Goal: Book appointment/travel/reservation

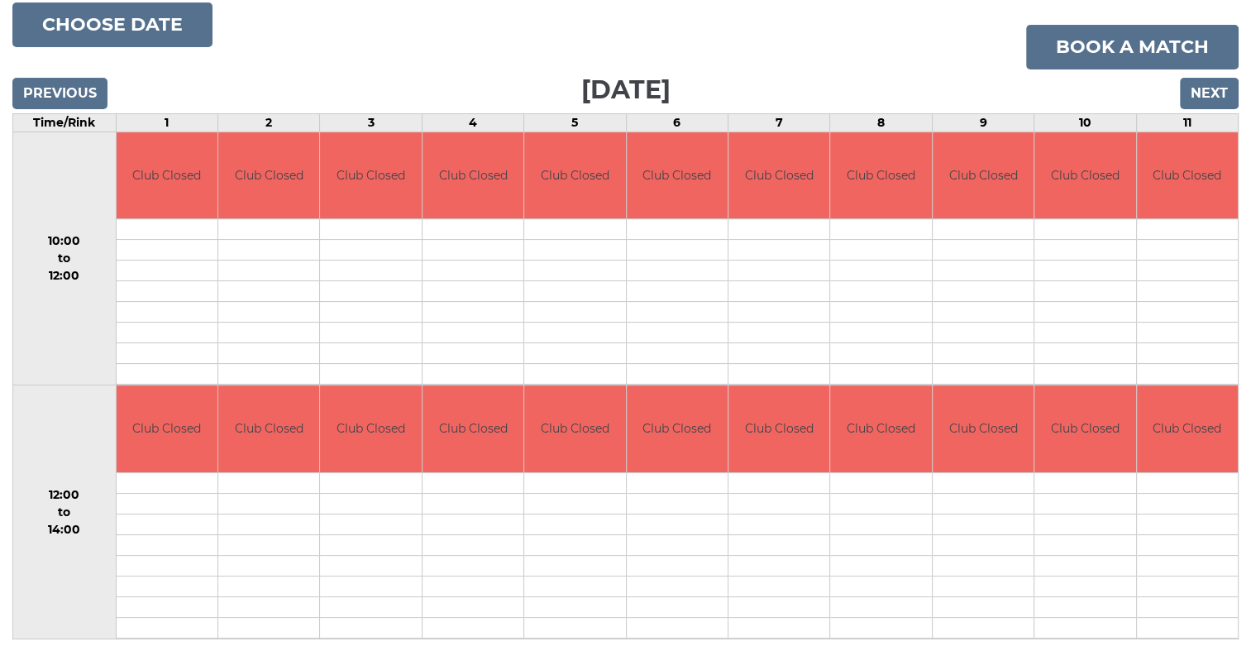
scroll to position [265, 0]
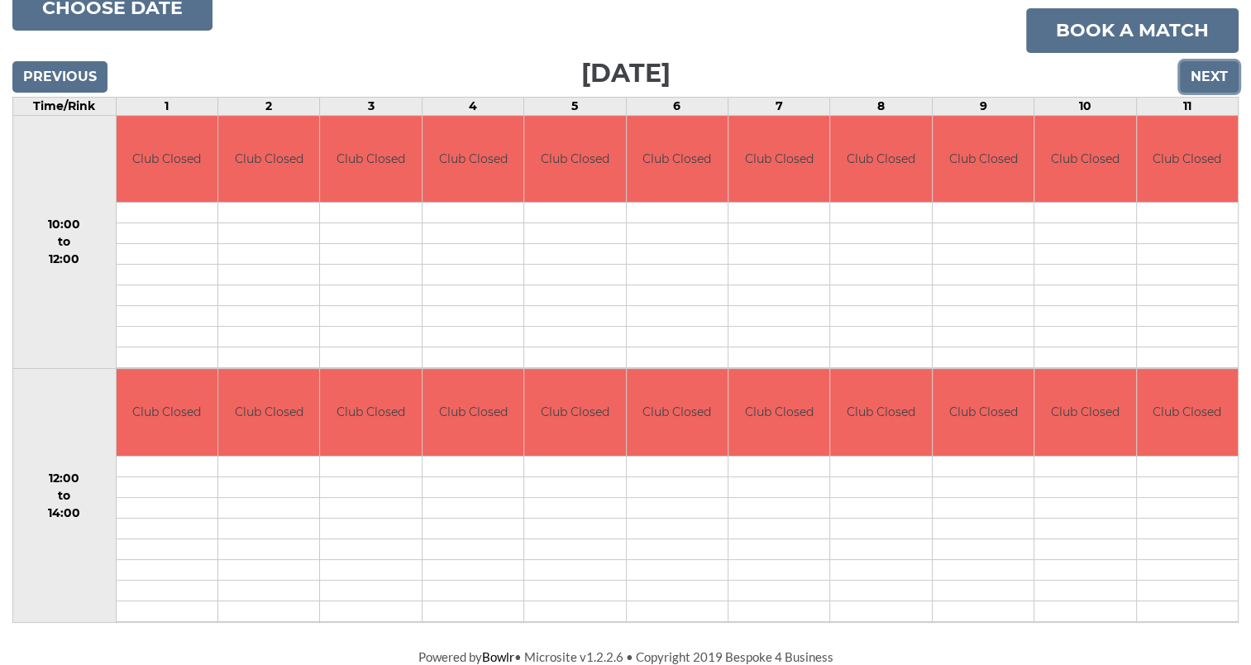
click at [1210, 71] on input "Next" at bounding box center [1209, 76] width 59 height 31
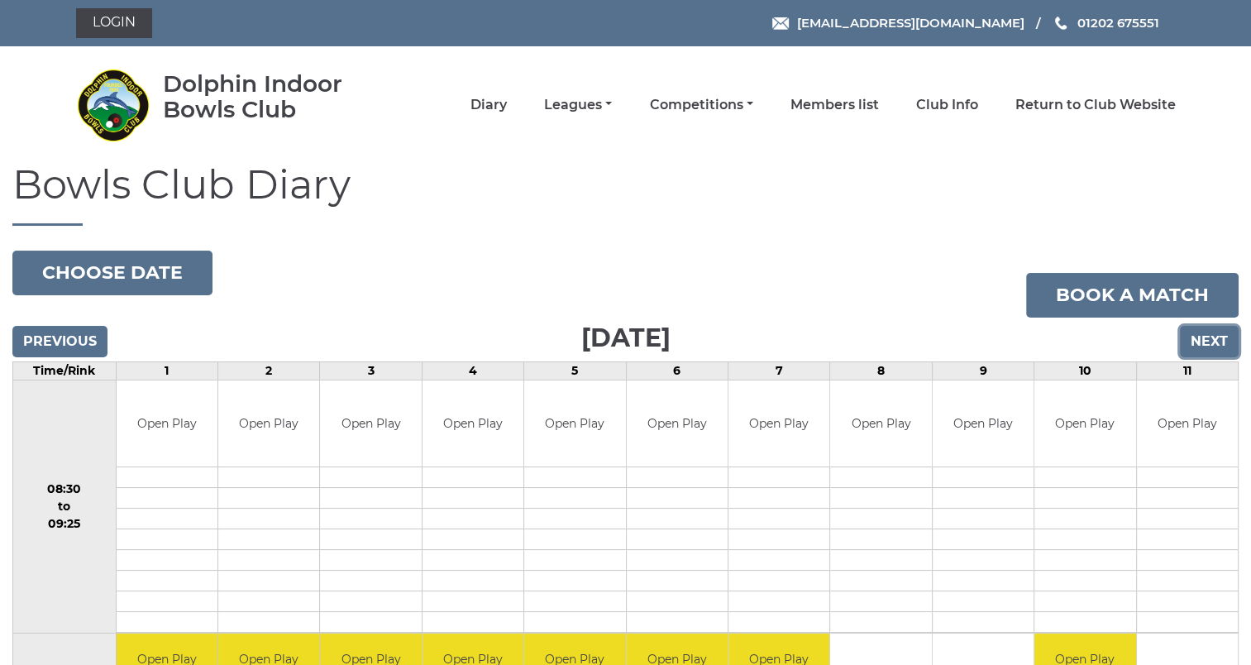
click at [1204, 335] on input "Next" at bounding box center [1209, 341] width 59 height 31
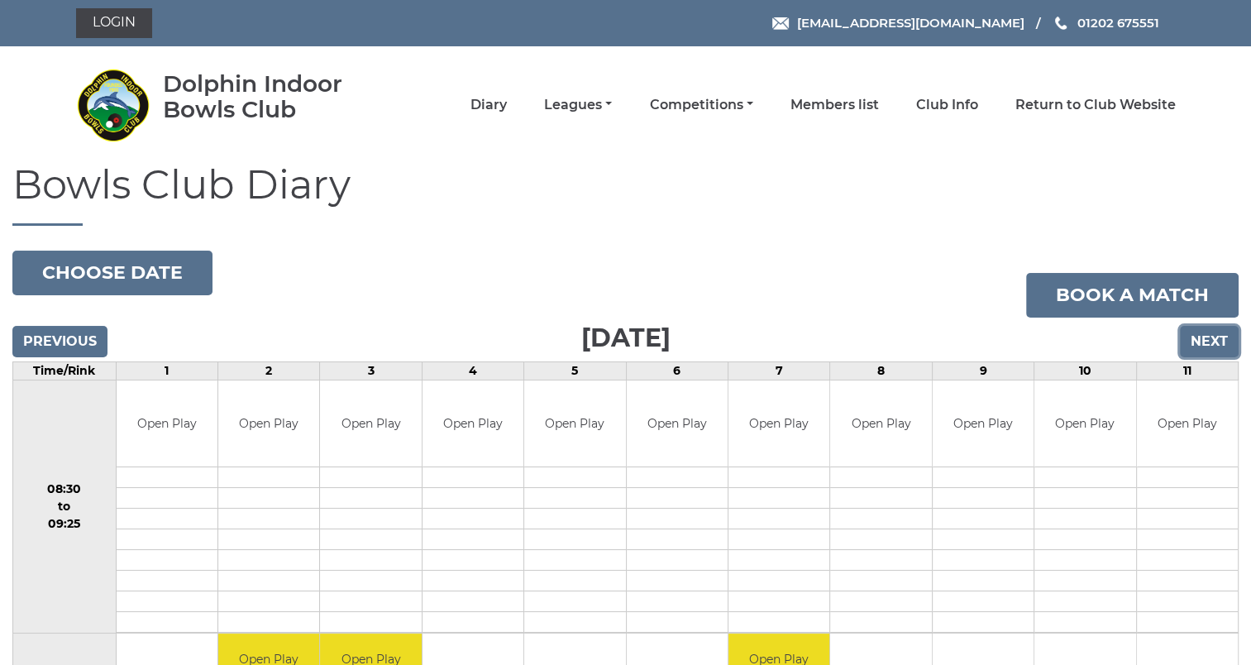
click at [1204, 335] on input "Next" at bounding box center [1209, 341] width 59 height 31
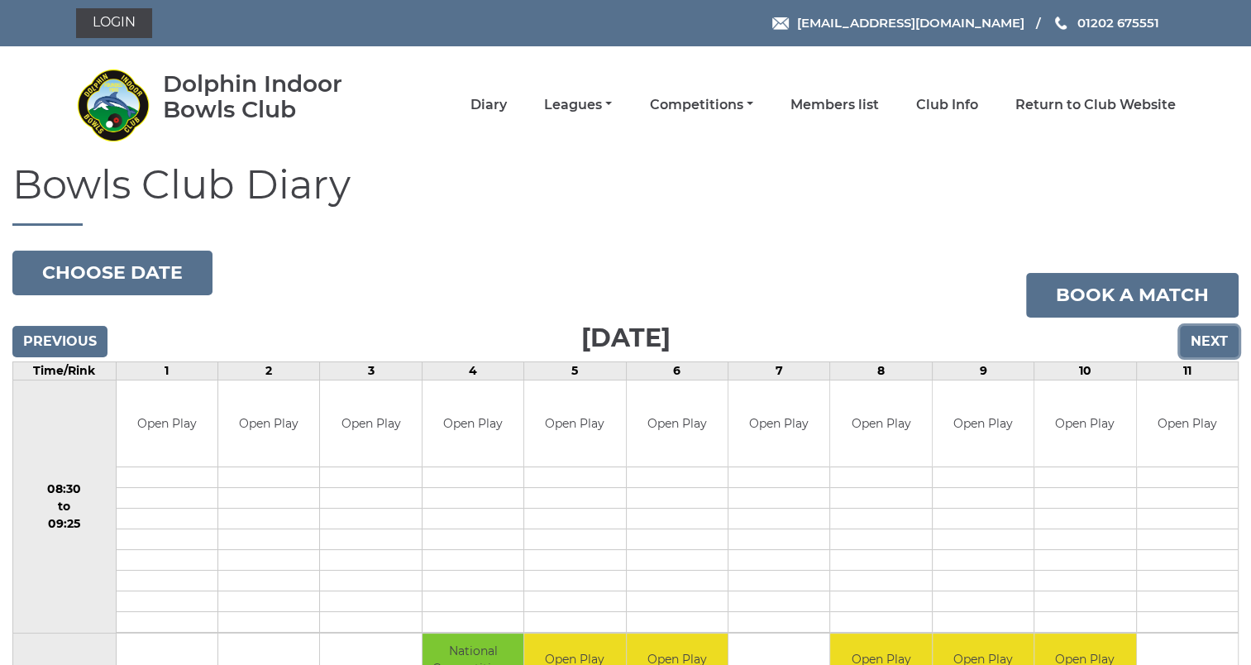
click at [1204, 335] on input "Next" at bounding box center [1209, 341] width 59 height 31
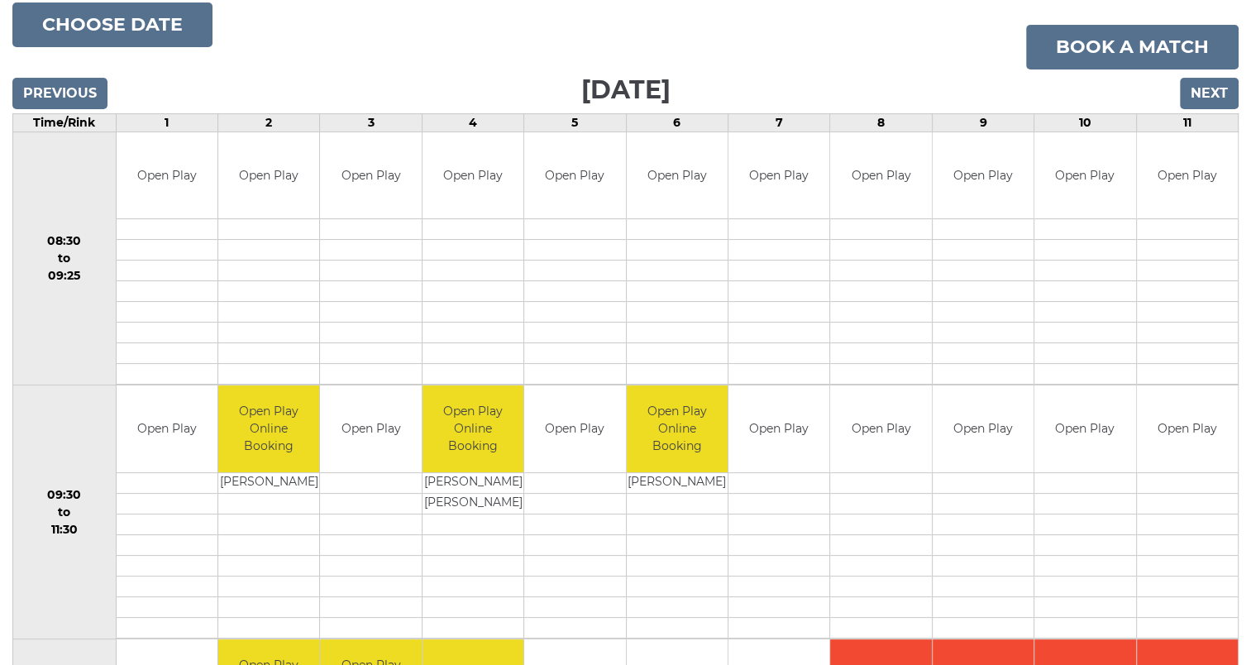
scroll to position [83, 0]
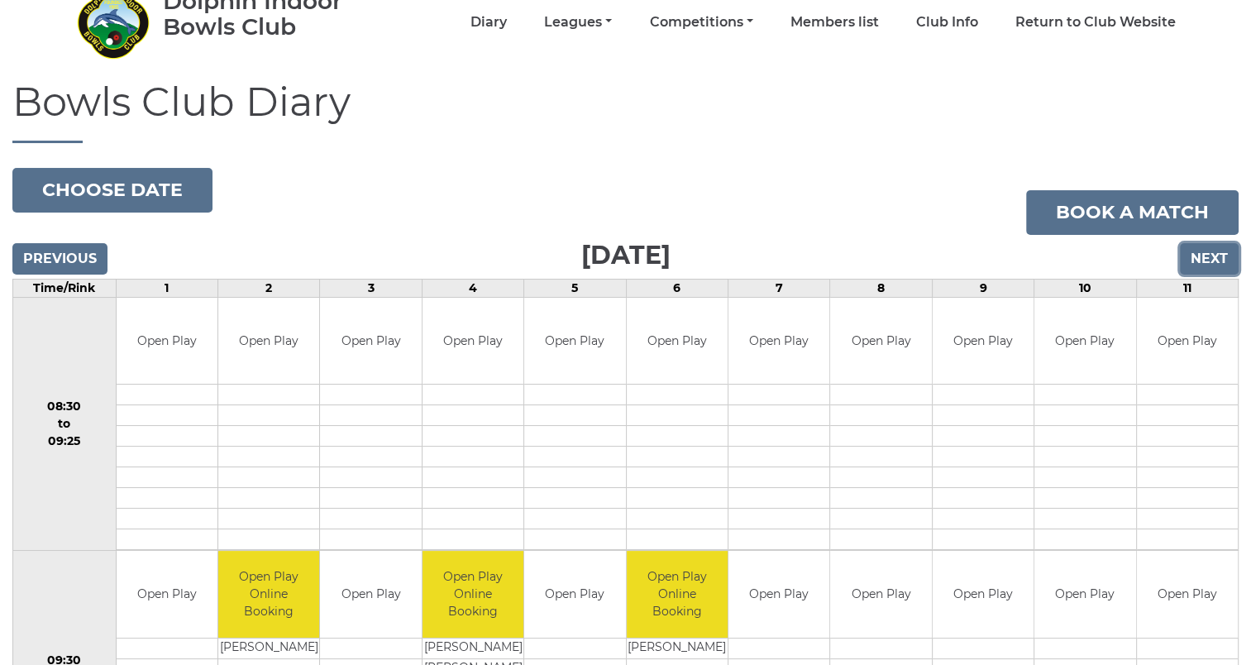
click at [1207, 256] on input "Next" at bounding box center [1209, 258] width 59 height 31
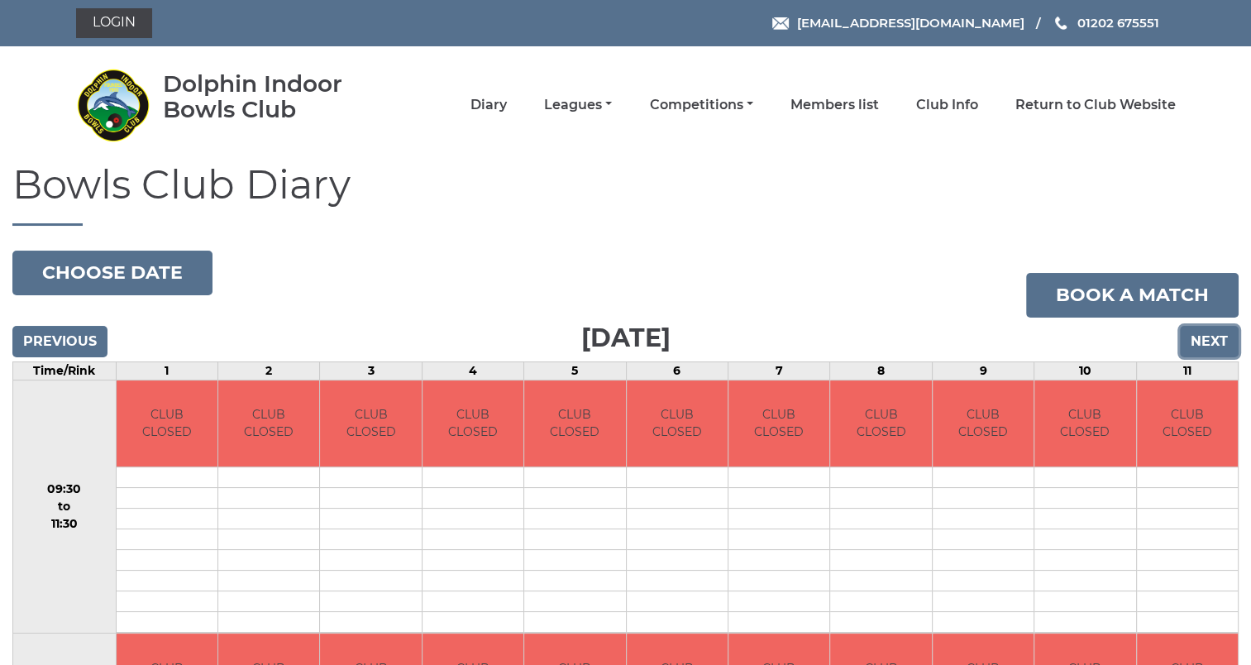
click at [1217, 344] on input "Next" at bounding box center [1209, 341] width 59 height 31
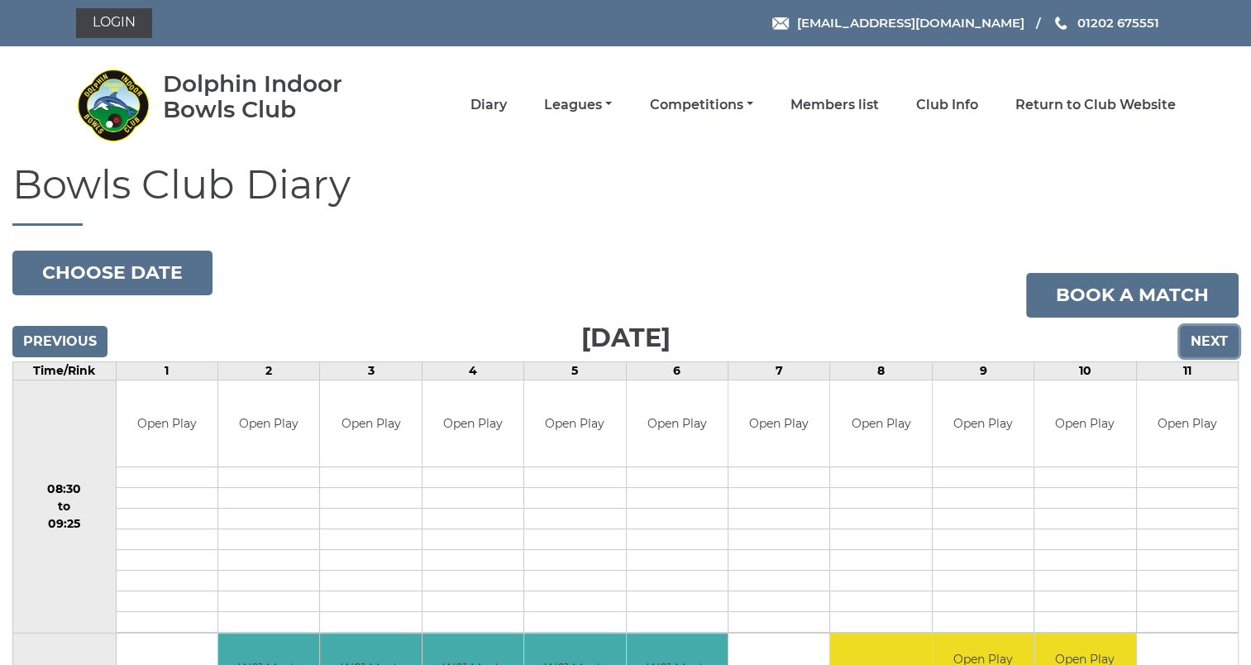
click at [1217, 344] on input "Next" at bounding box center [1209, 341] width 59 height 31
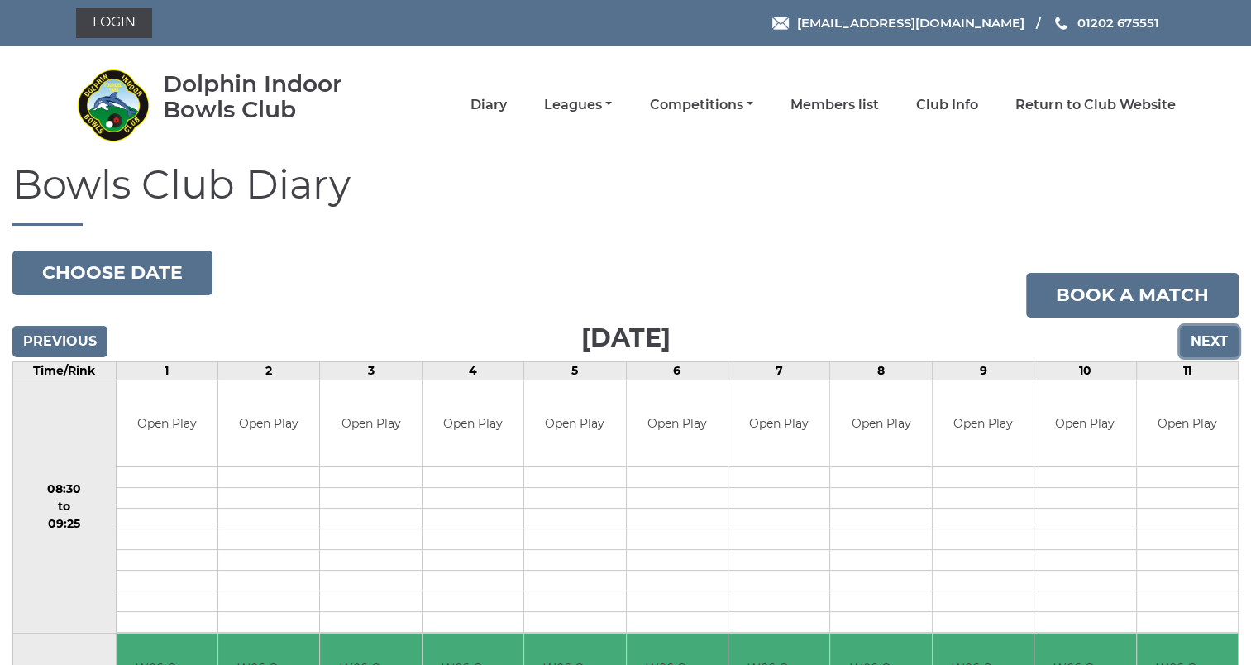
click at [1217, 344] on input "Next" at bounding box center [1209, 341] width 59 height 31
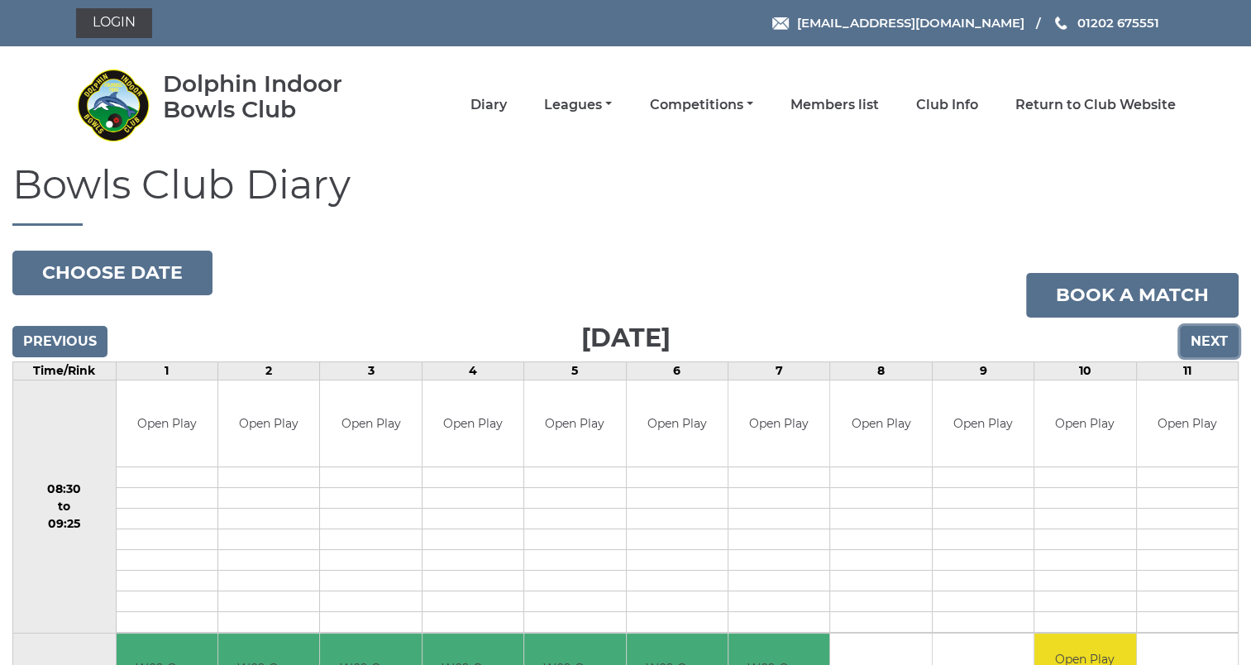
click at [1217, 344] on input "Next" at bounding box center [1209, 341] width 59 height 31
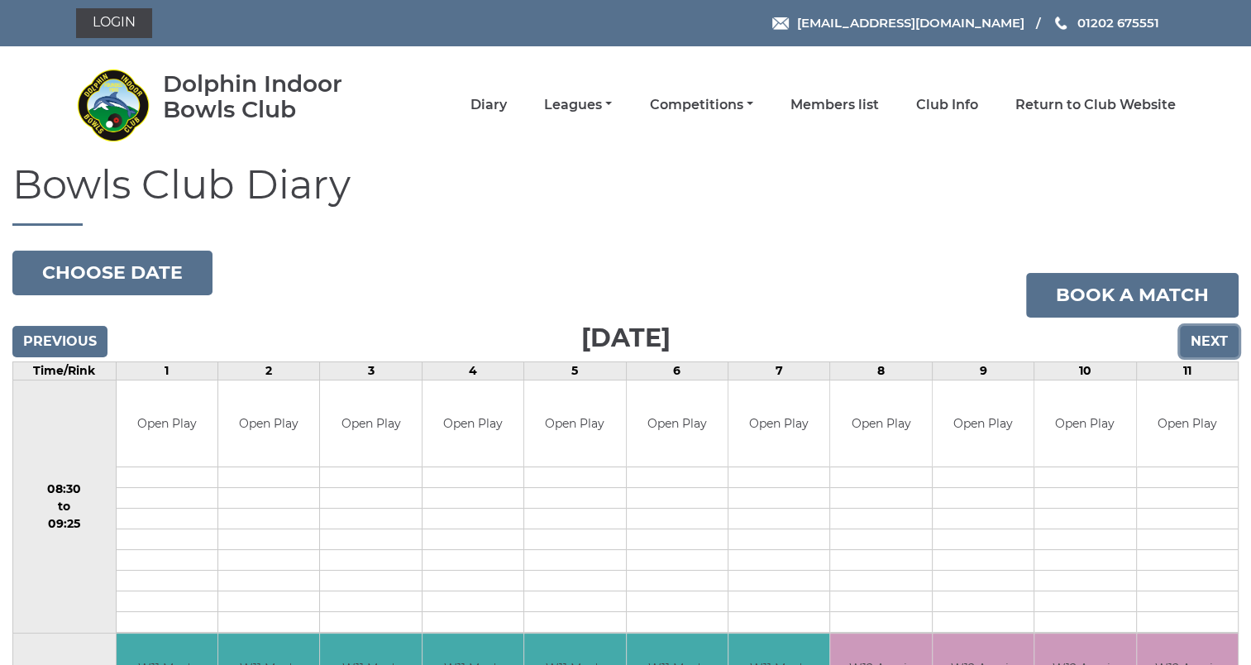
click at [1217, 344] on input "Next" at bounding box center [1209, 341] width 59 height 31
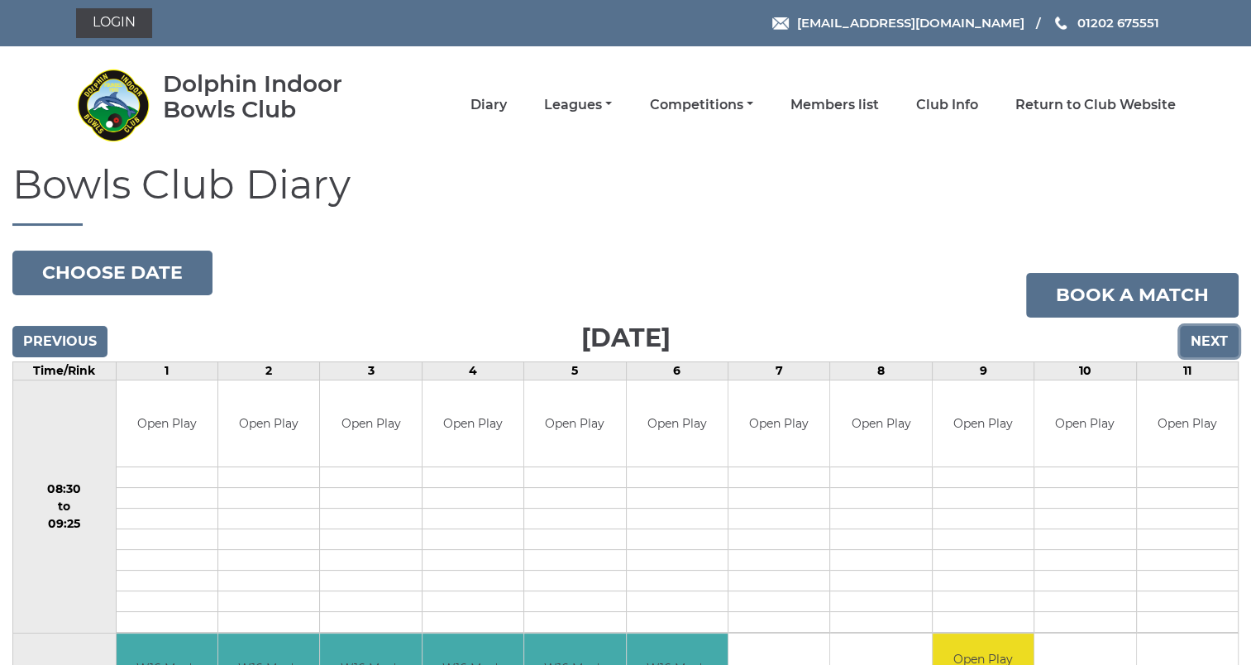
click at [1209, 336] on input "Next" at bounding box center [1209, 341] width 59 height 31
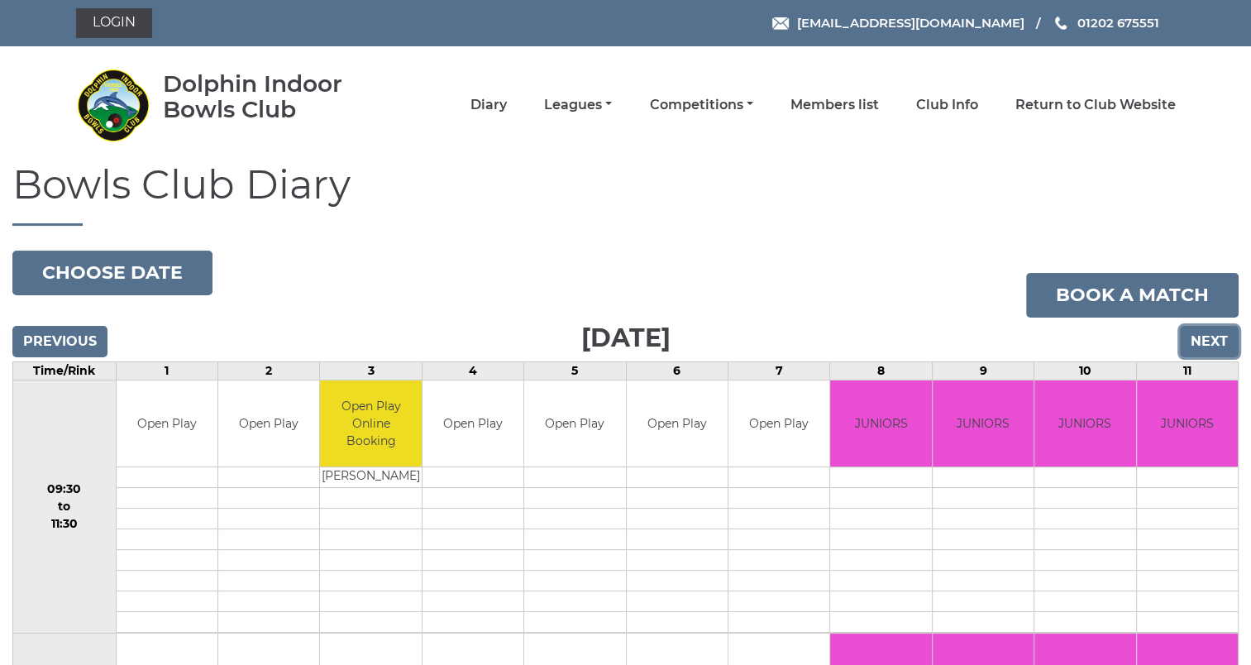
click at [1207, 341] on input "Next" at bounding box center [1209, 341] width 59 height 31
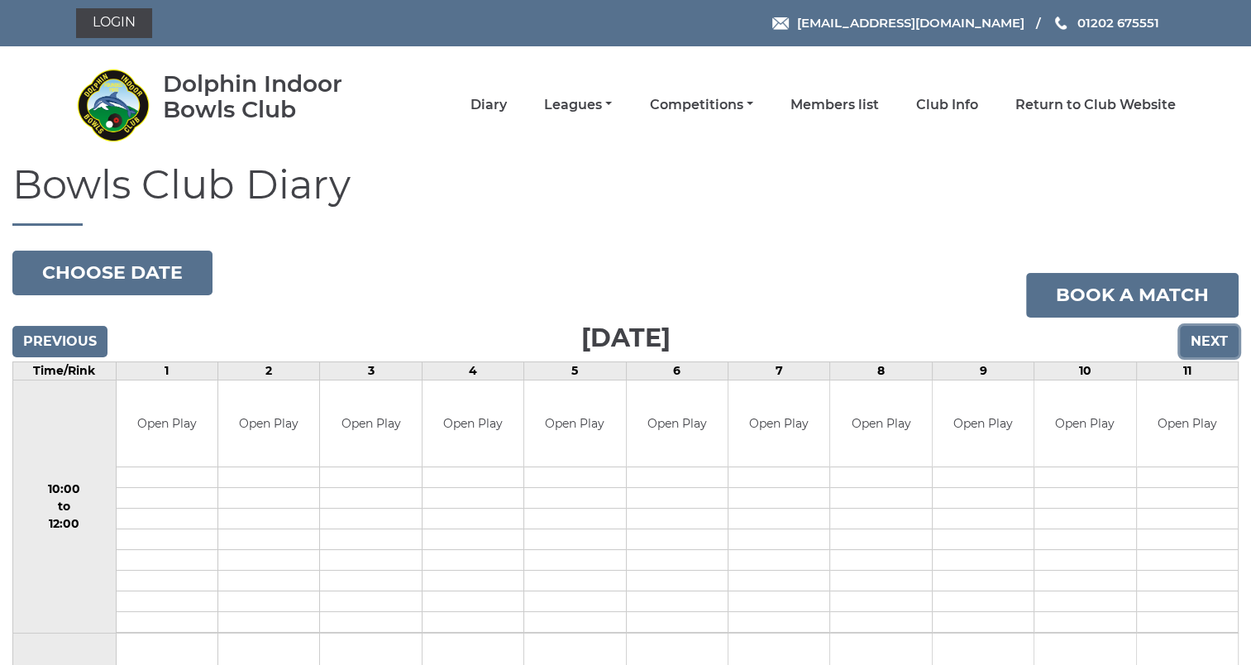
click at [1200, 344] on input "Next" at bounding box center [1209, 341] width 59 height 31
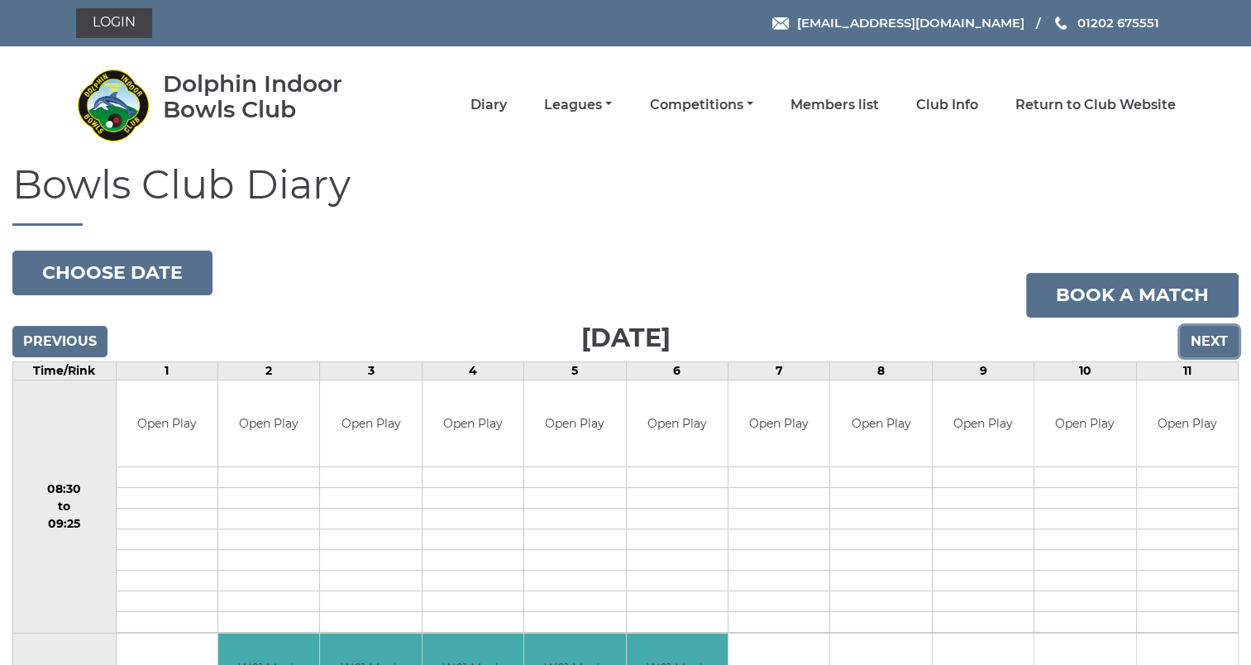
click at [1200, 344] on input "Next" at bounding box center [1209, 341] width 59 height 31
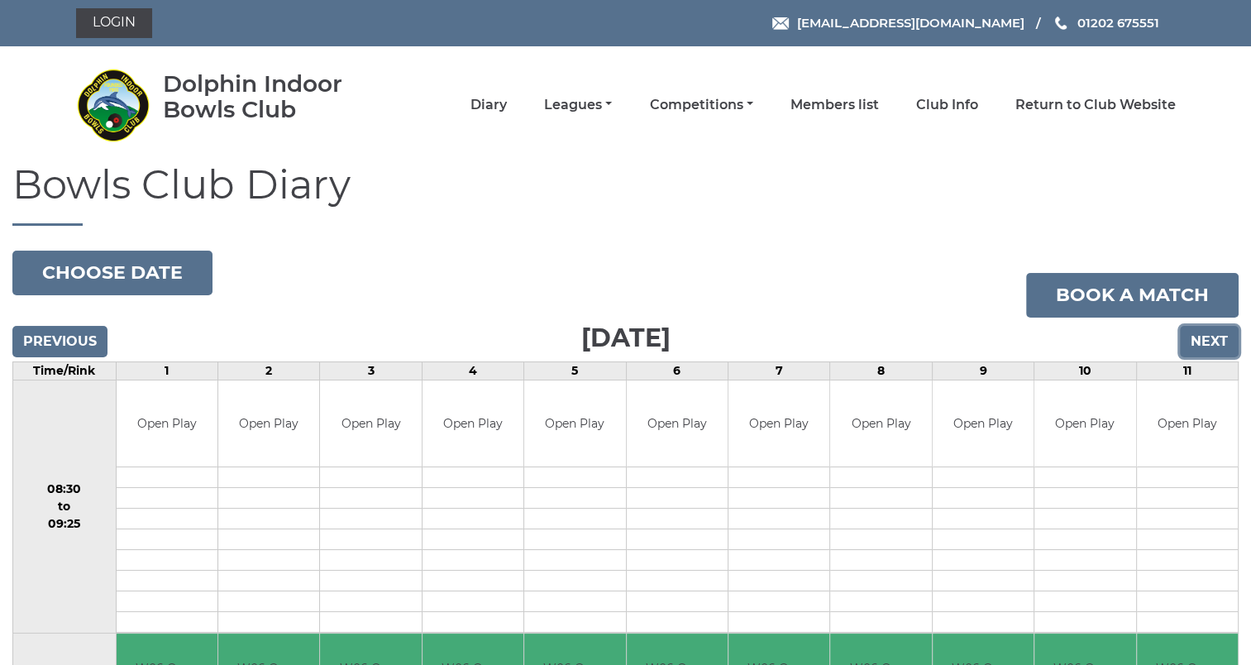
click at [1200, 344] on input "Next" at bounding box center [1209, 341] width 59 height 31
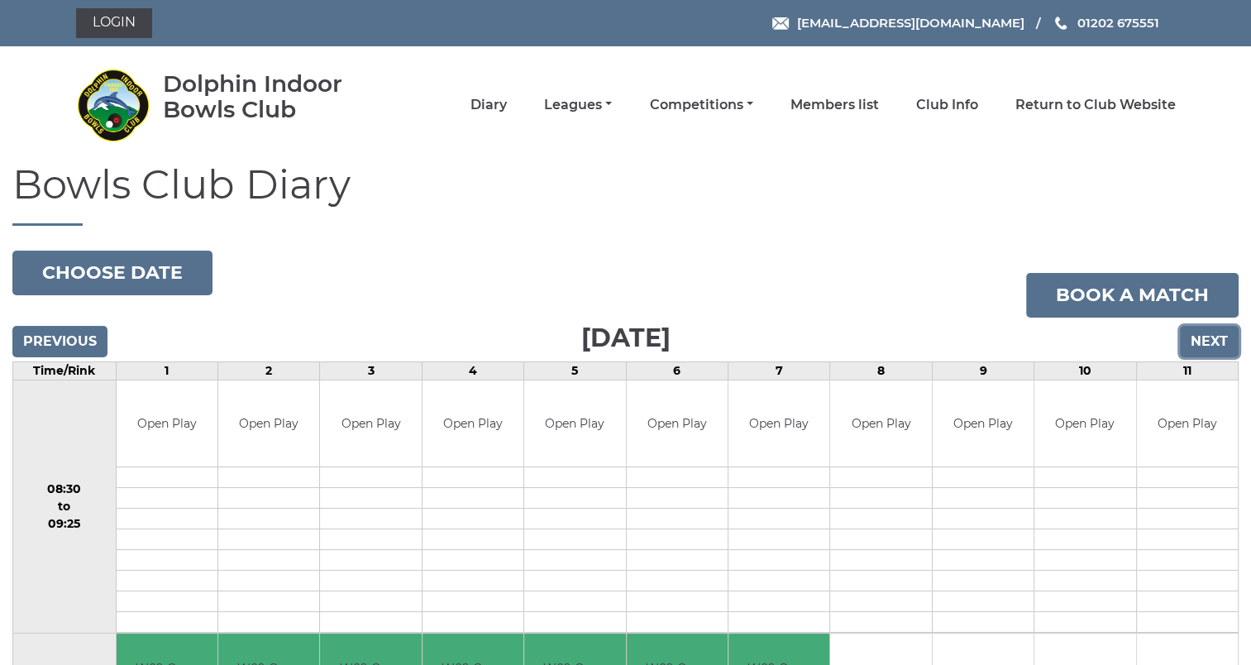
click at [1200, 344] on input "Next" at bounding box center [1209, 341] width 59 height 31
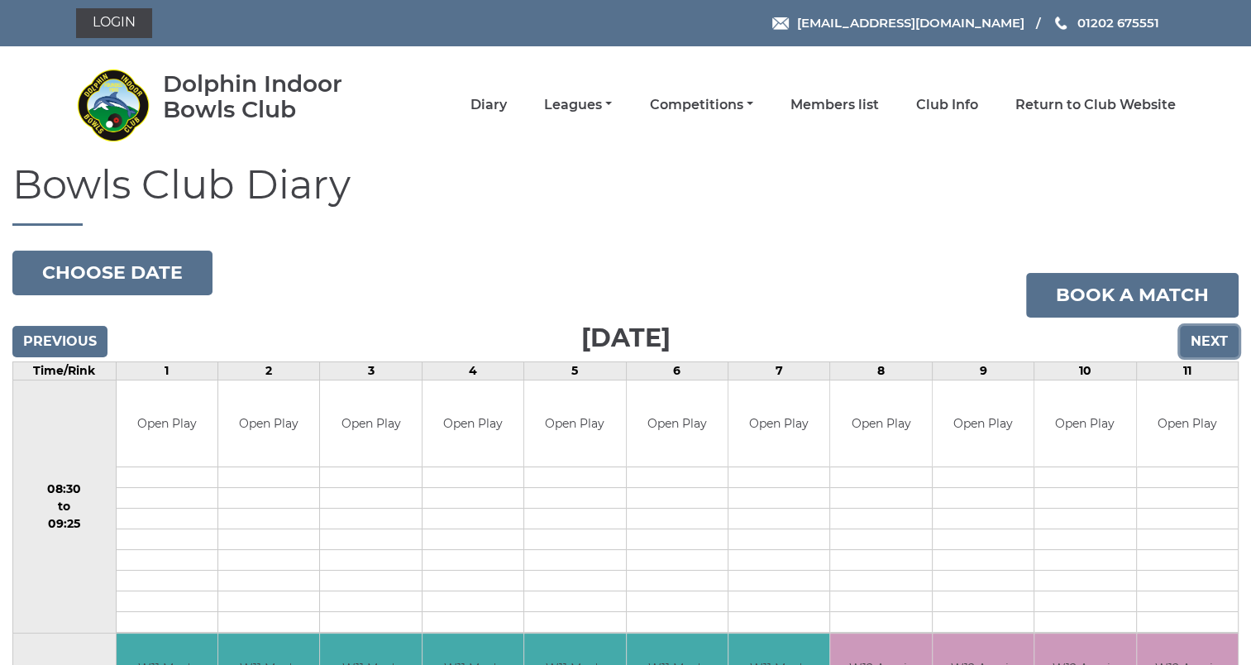
click at [1200, 344] on input "Next" at bounding box center [1209, 341] width 59 height 31
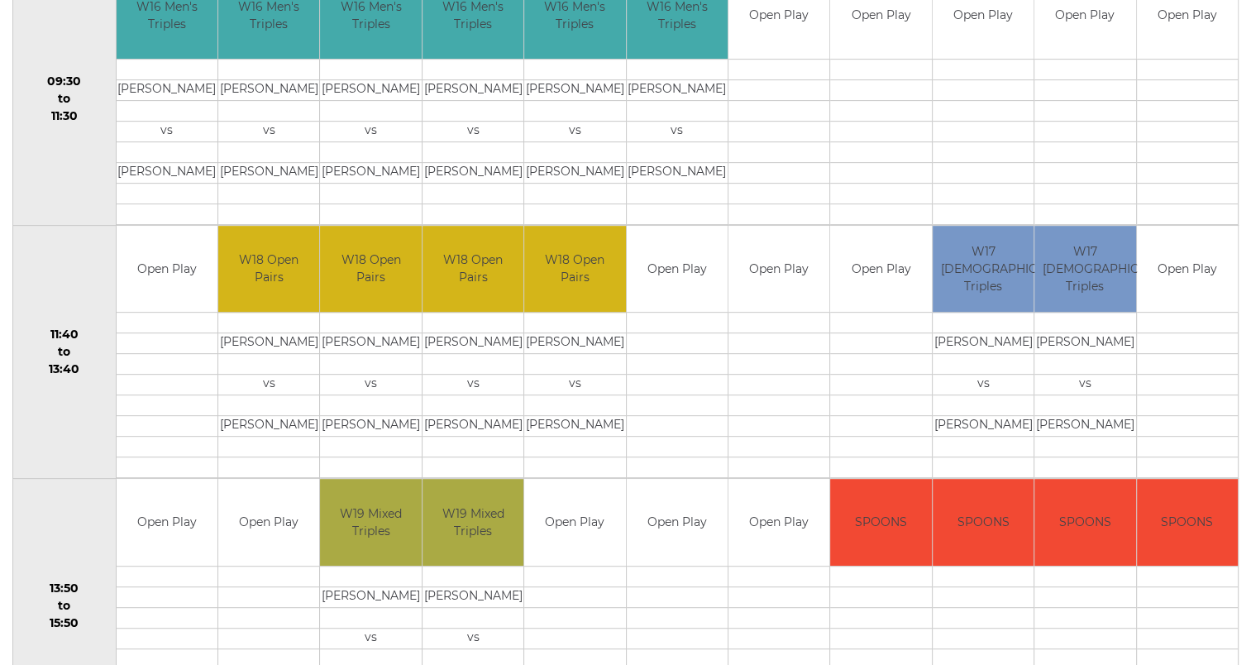
scroll to position [744, 0]
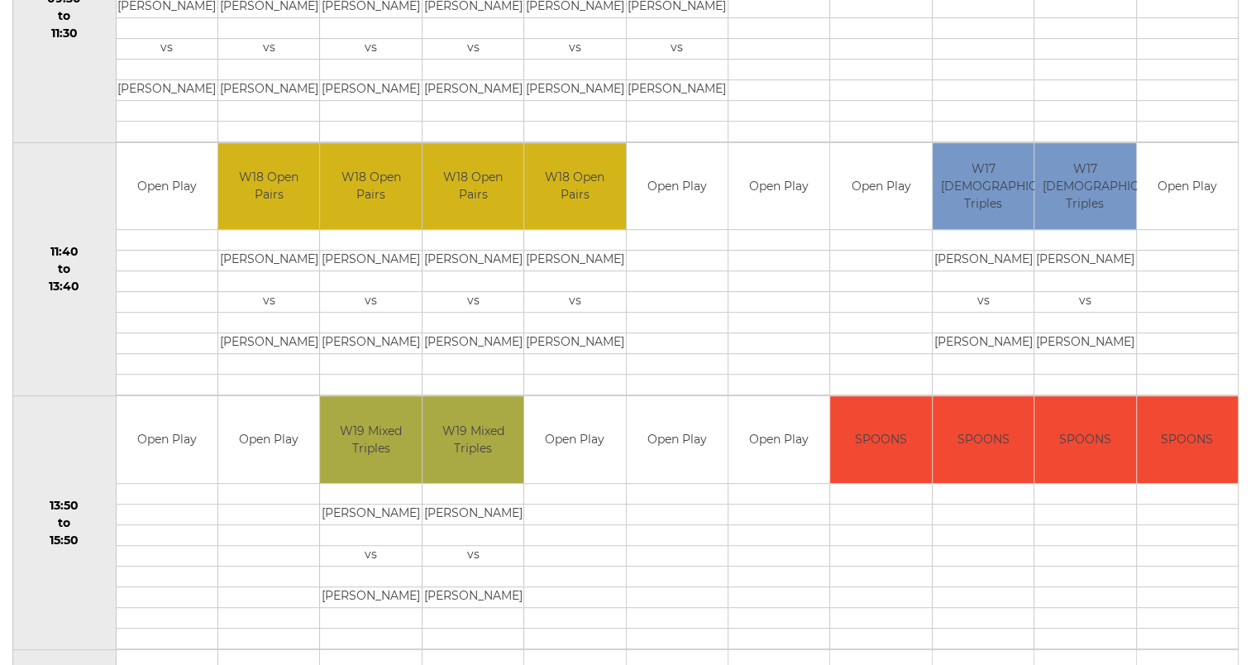
click at [862, 238] on td at bounding box center [880, 240] width 101 height 21
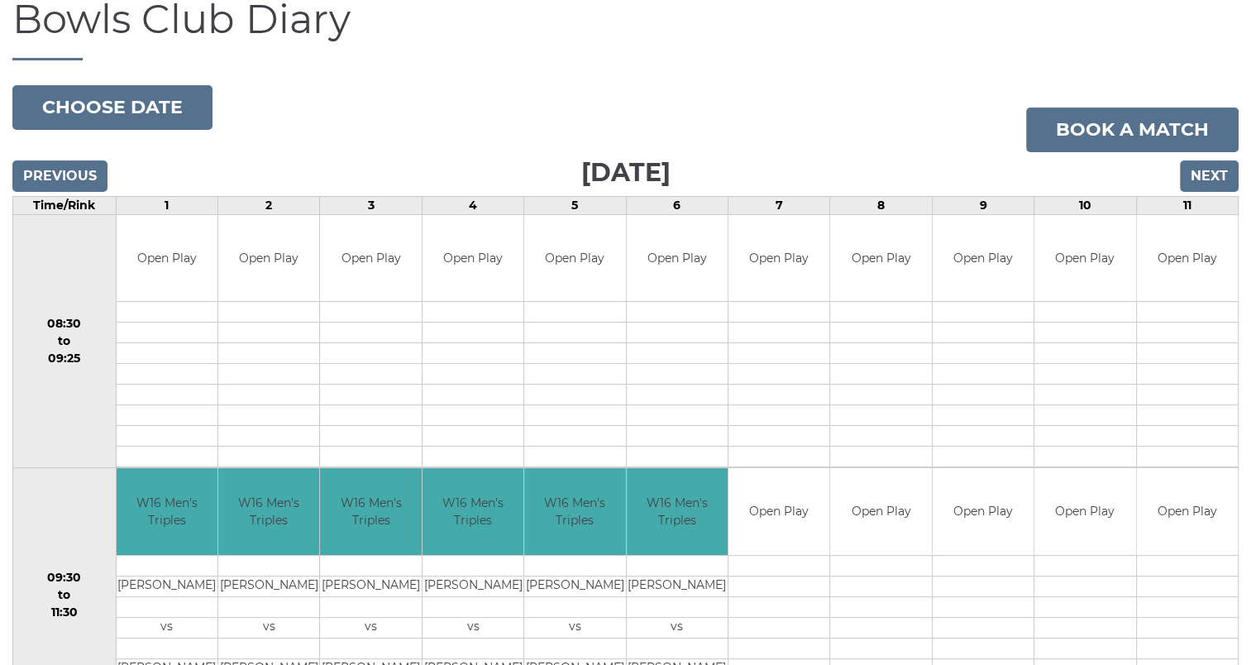
scroll to position [83, 0]
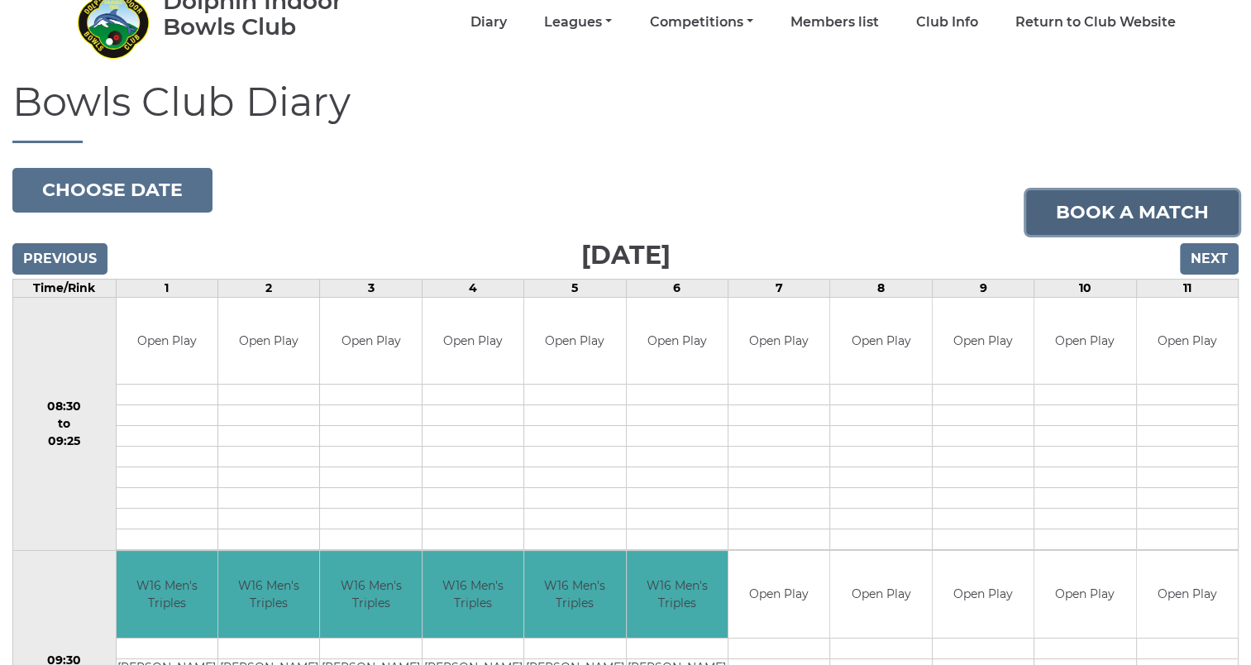
click at [1099, 213] on link "Book a match" at bounding box center [1132, 212] width 213 height 45
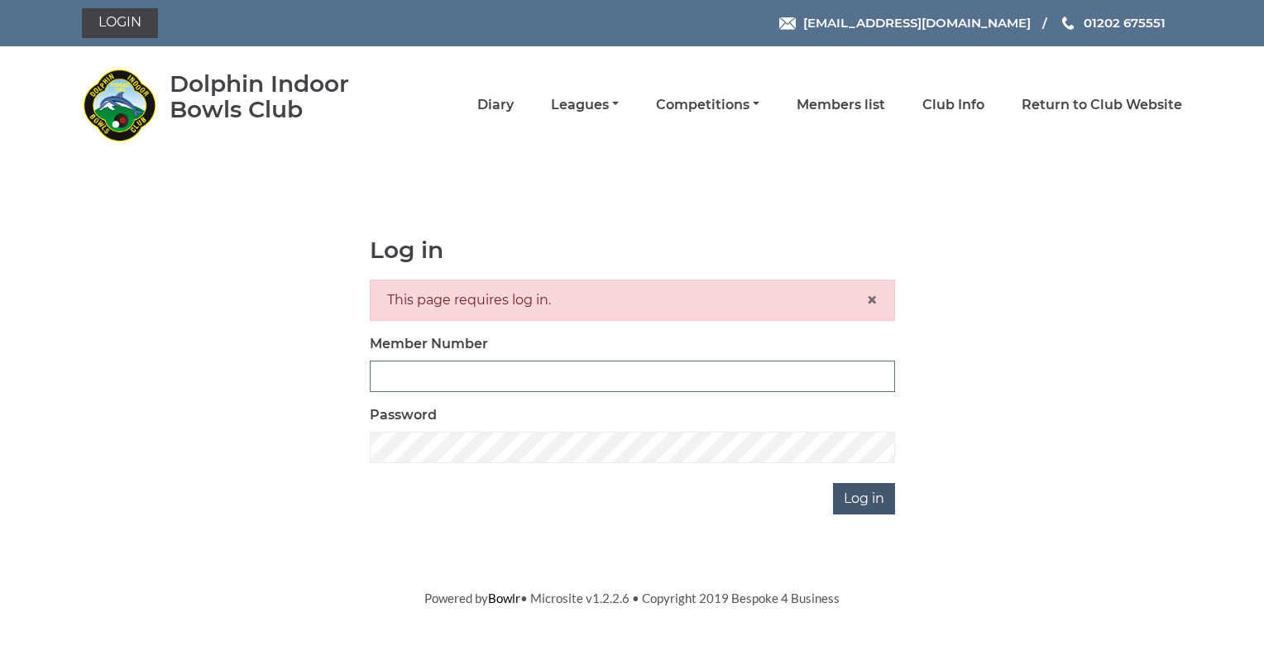
type input "3761"
click at [852, 498] on input "Log in" at bounding box center [864, 498] width 62 height 31
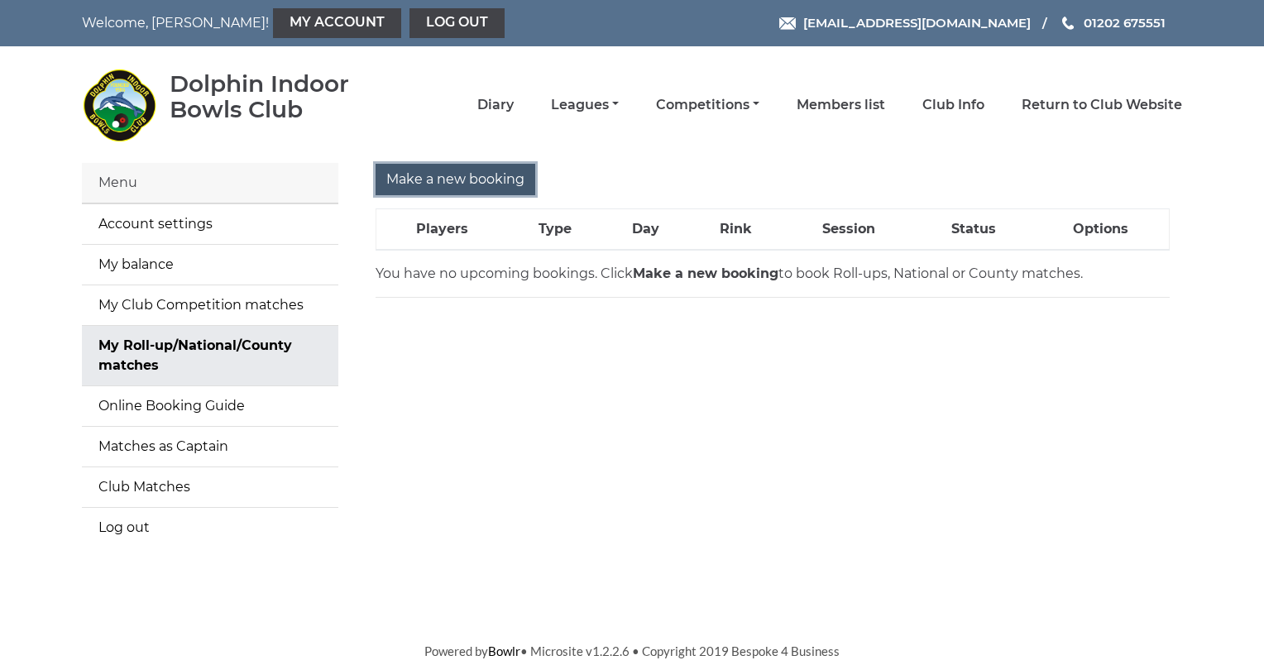
click at [453, 184] on input "Make a new booking" at bounding box center [455, 179] width 160 height 31
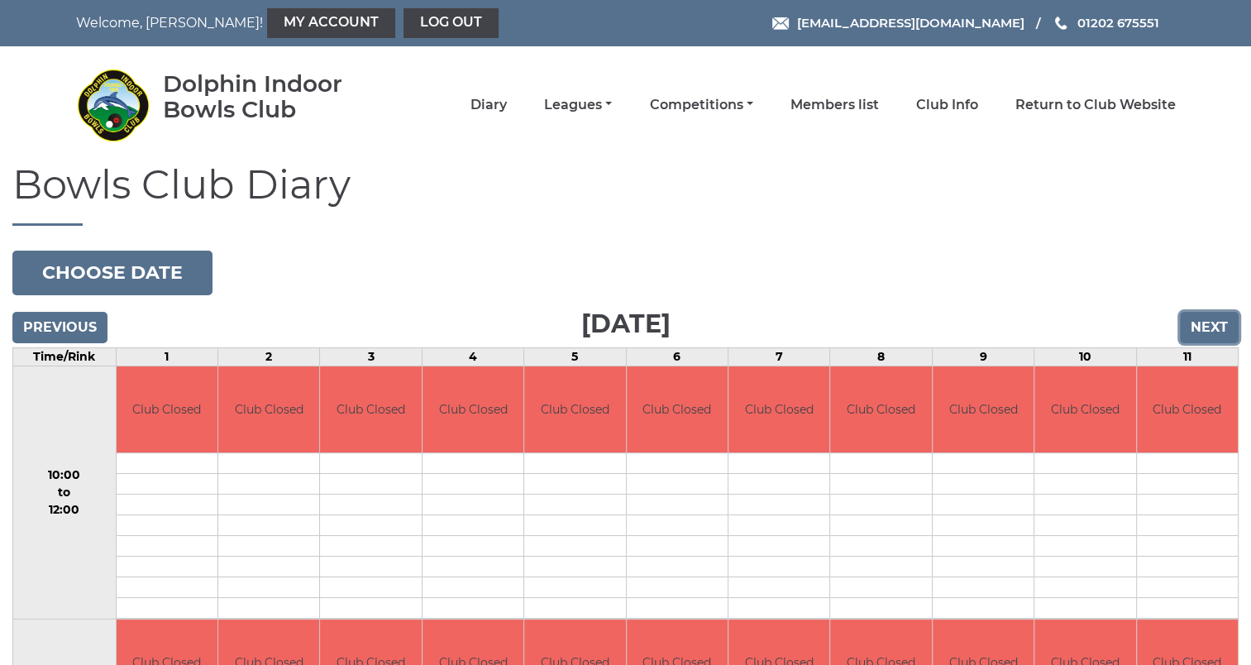
click at [1211, 327] on input "Next" at bounding box center [1209, 327] width 59 height 31
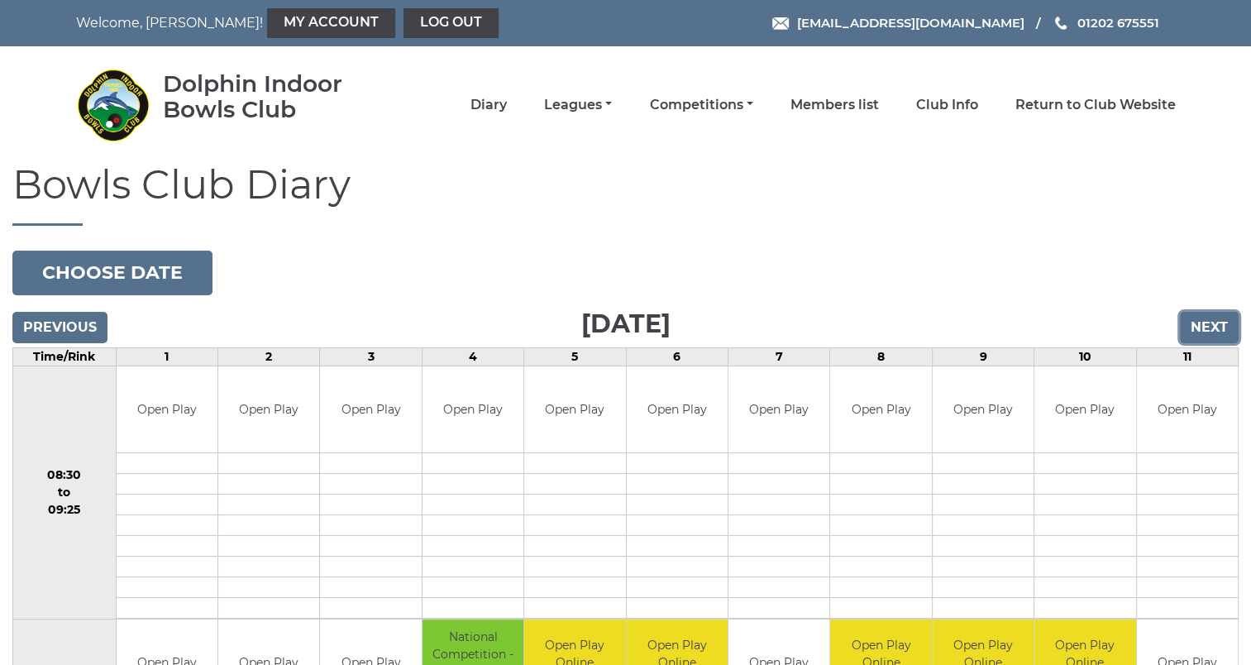
click at [1211, 327] on input "Next" at bounding box center [1209, 327] width 59 height 31
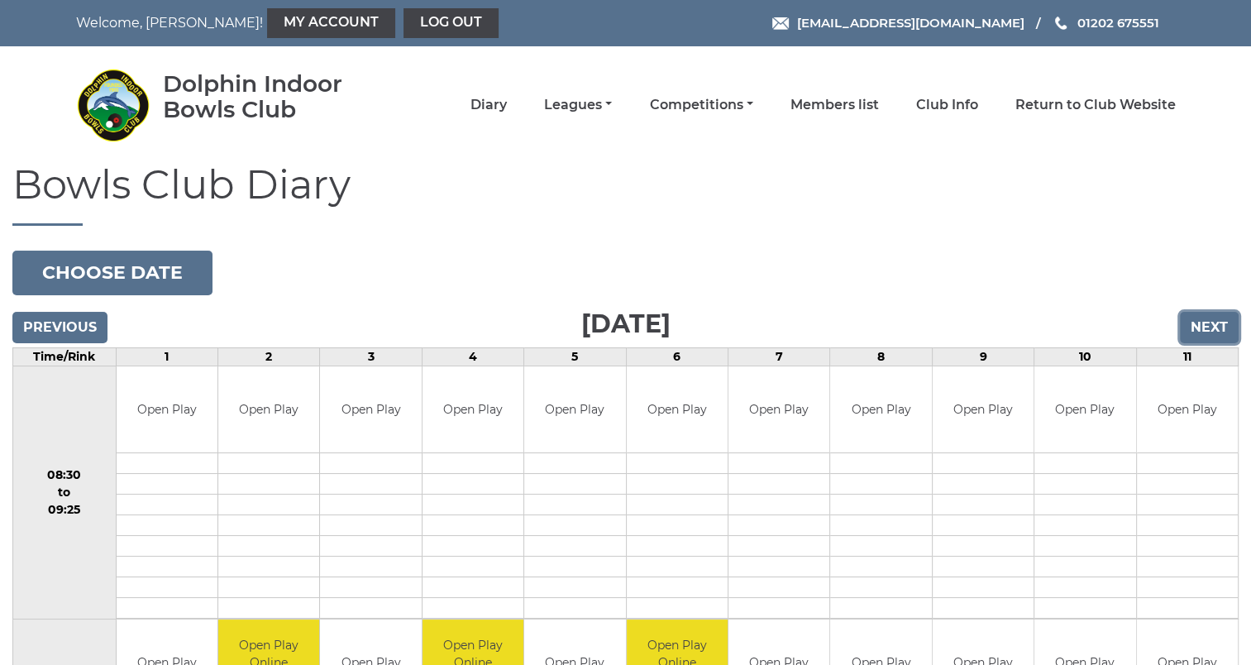
click at [1211, 327] on input "Next" at bounding box center [1209, 327] width 59 height 31
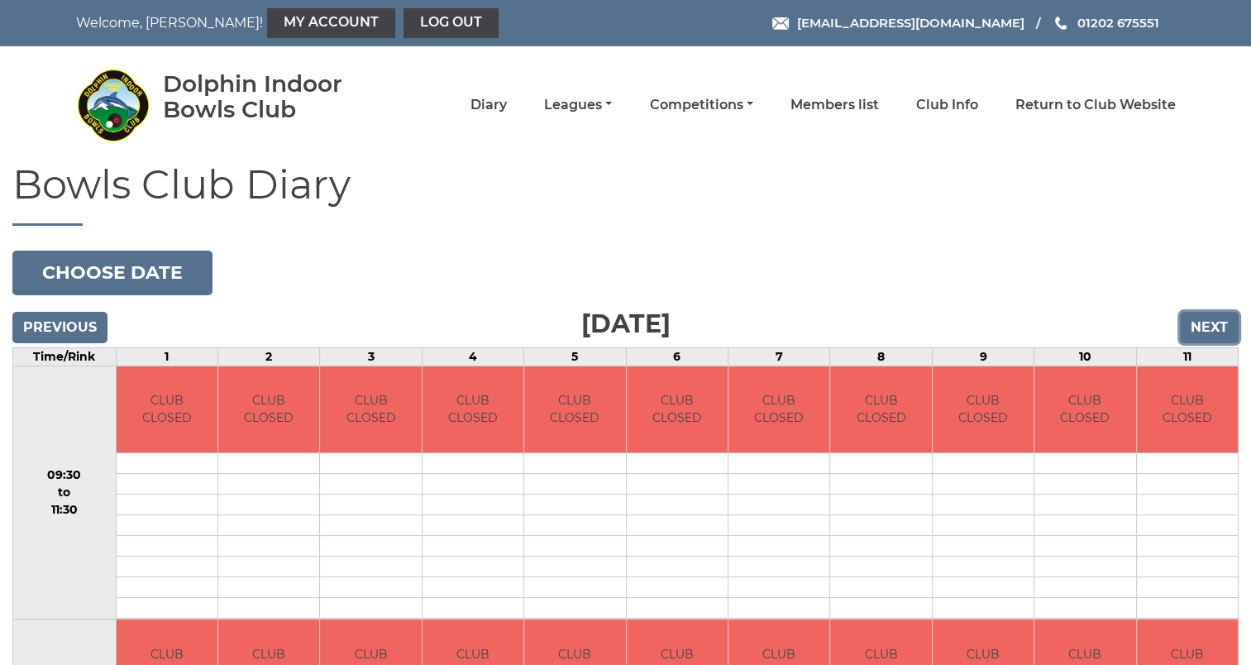
click at [1211, 327] on input "Next" at bounding box center [1209, 327] width 59 height 31
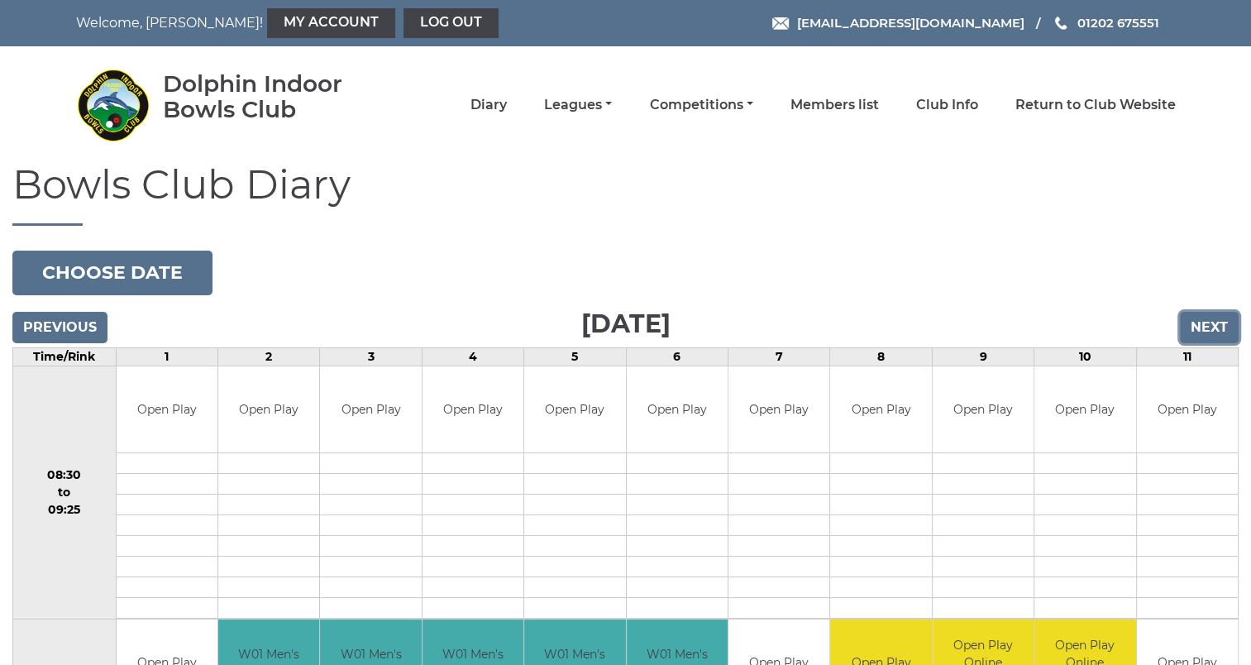
drag, startPoint x: 0, startPoint y: 0, endPoint x: 1211, endPoint y: 327, distance: 1254.1
click at [1211, 327] on input "Next" at bounding box center [1209, 327] width 59 height 31
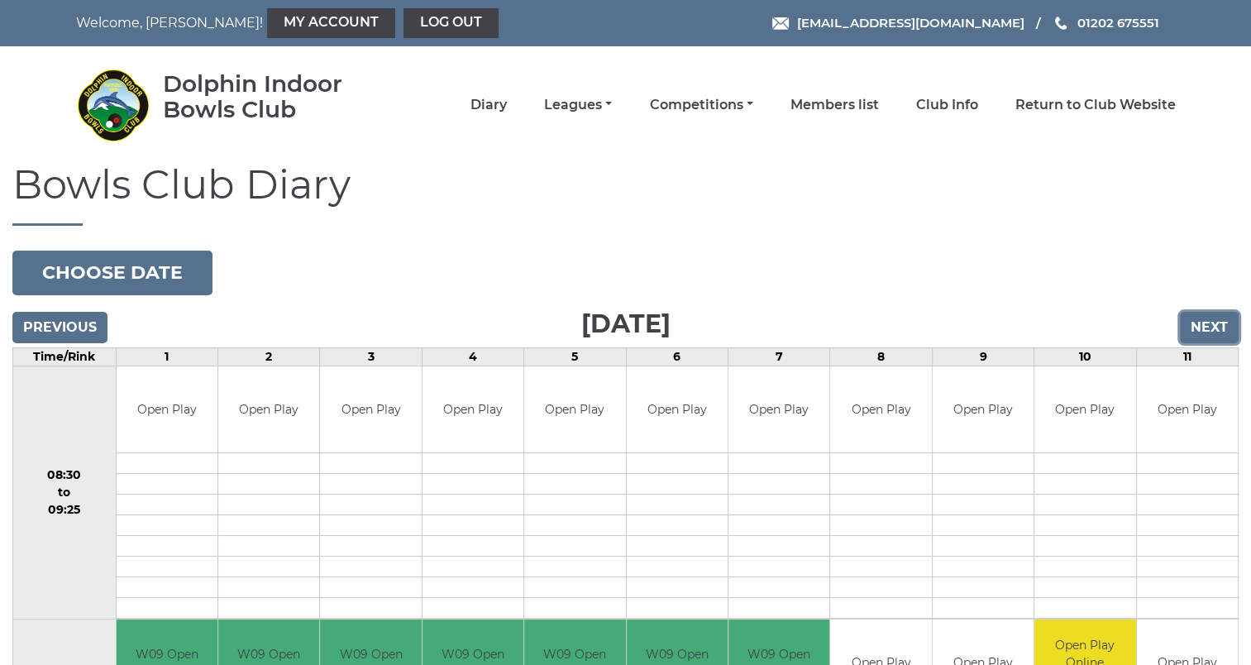
click at [1211, 327] on input "Next" at bounding box center [1209, 327] width 59 height 31
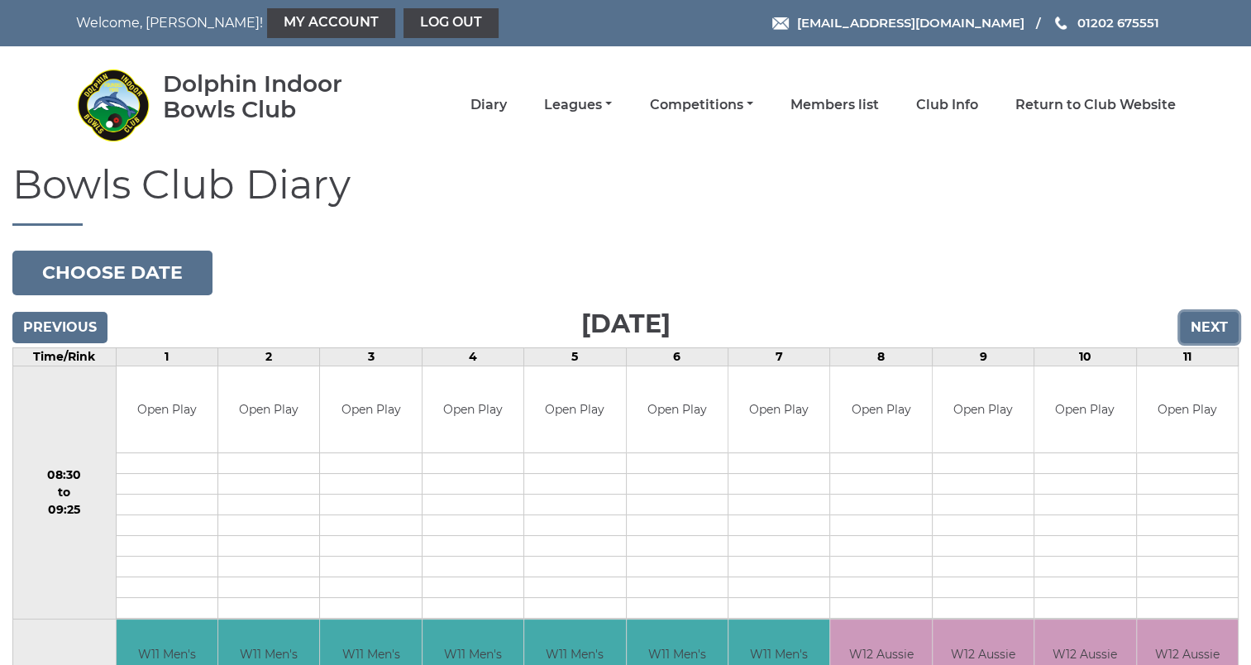
drag, startPoint x: 0, startPoint y: 0, endPoint x: 1211, endPoint y: 328, distance: 1254.3
click at [1211, 328] on input "Next" at bounding box center [1209, 327] width 59 height 31
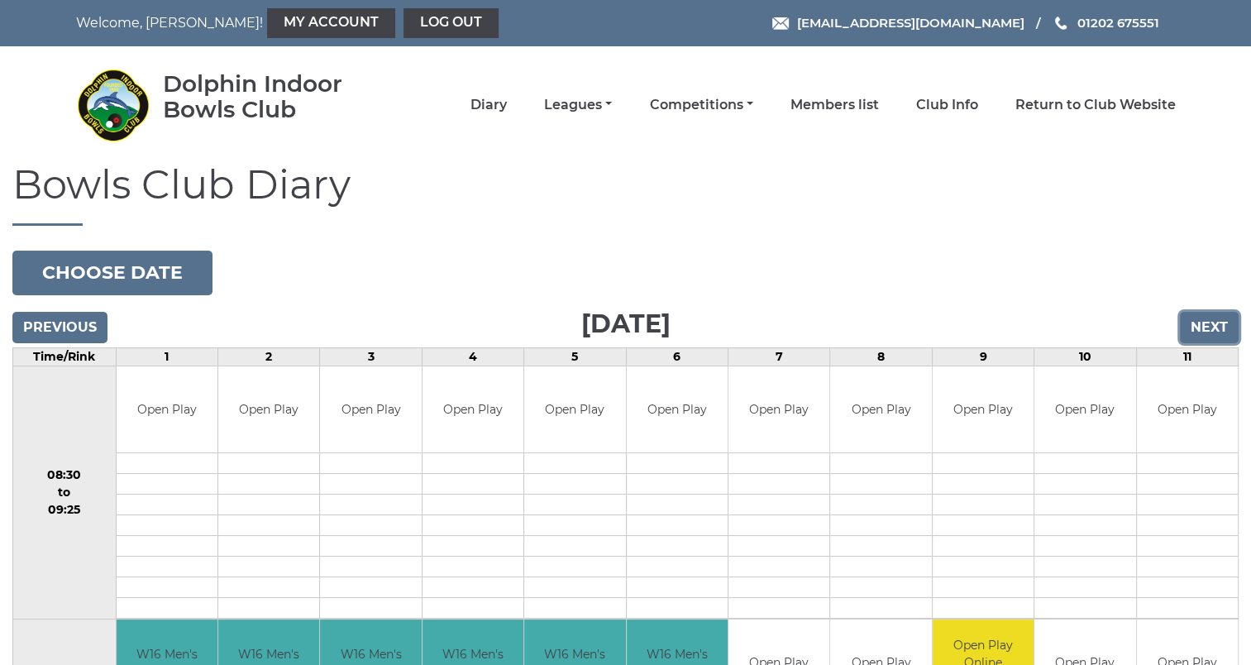
click at [1211, 328] on input "Next" at bounding box center [1209, 327] width 59 height 31
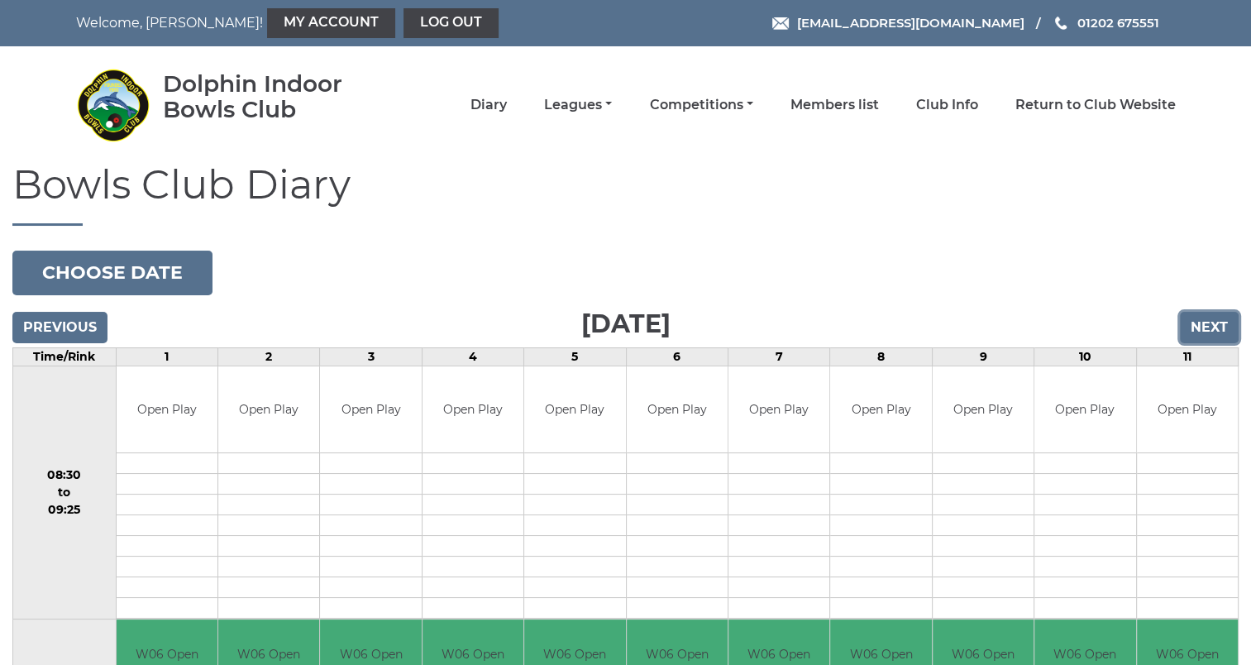
click at [1211, 328] on input "Next" at bounding box center [1209, 327] width 59 height 31
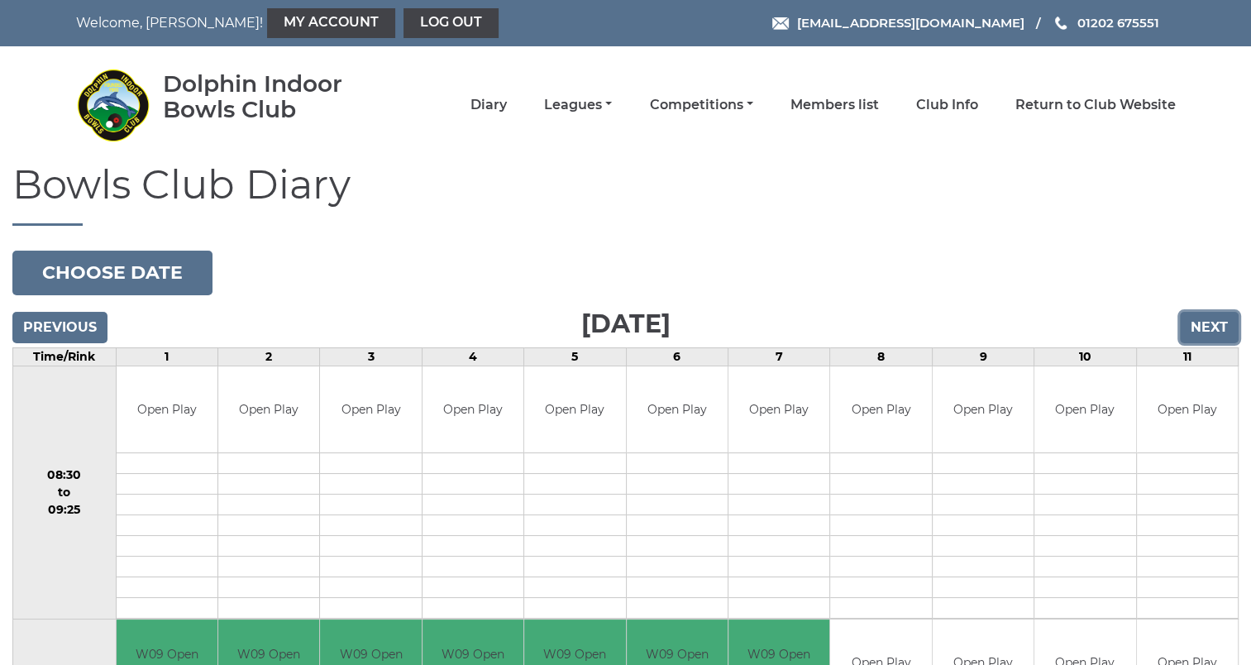
click at [1211, 329] on input "Next" at bounding box center [1209, 327] width 59 height 31
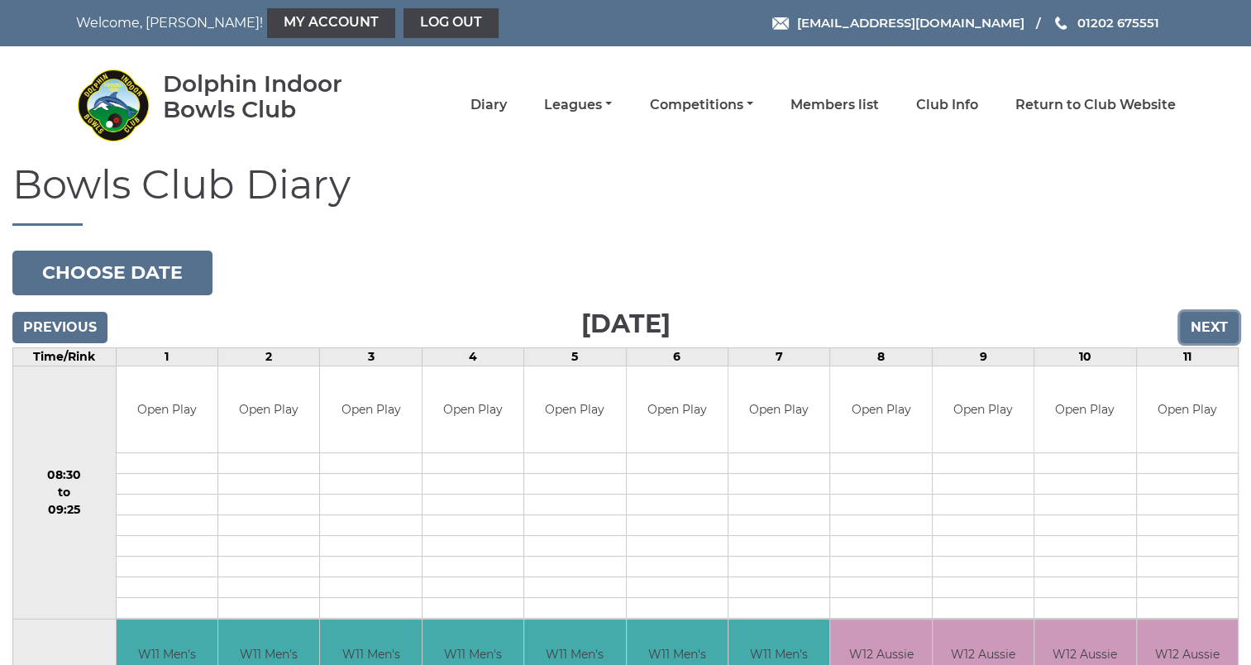
click at [1211, 329] on input "Next" at bounding box center [1209, 327] width 59 height 31
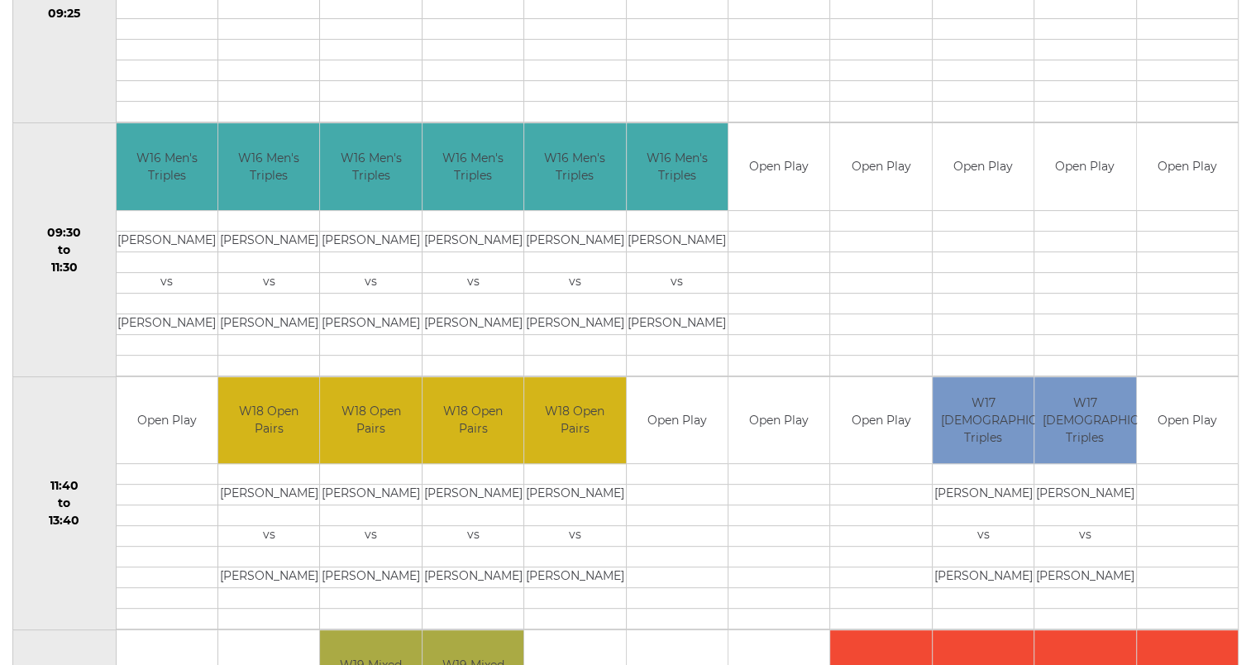
scroll to position [579, 0]
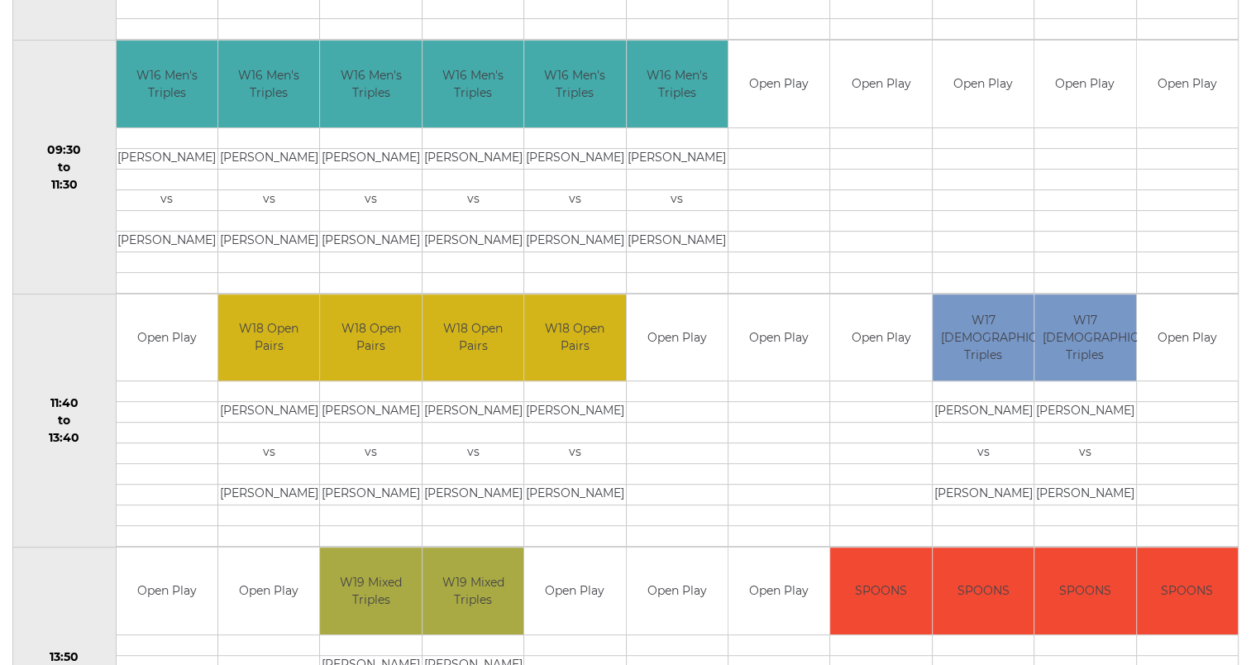
click at [855, 385] on td at bounding box center [880, 391] width 101 height 21
click at [857, 390] on td at bounding box center [880, 391] width 101 height 21
click at [856, 390] on td at bounding box center [880, 391] width 101 height 21
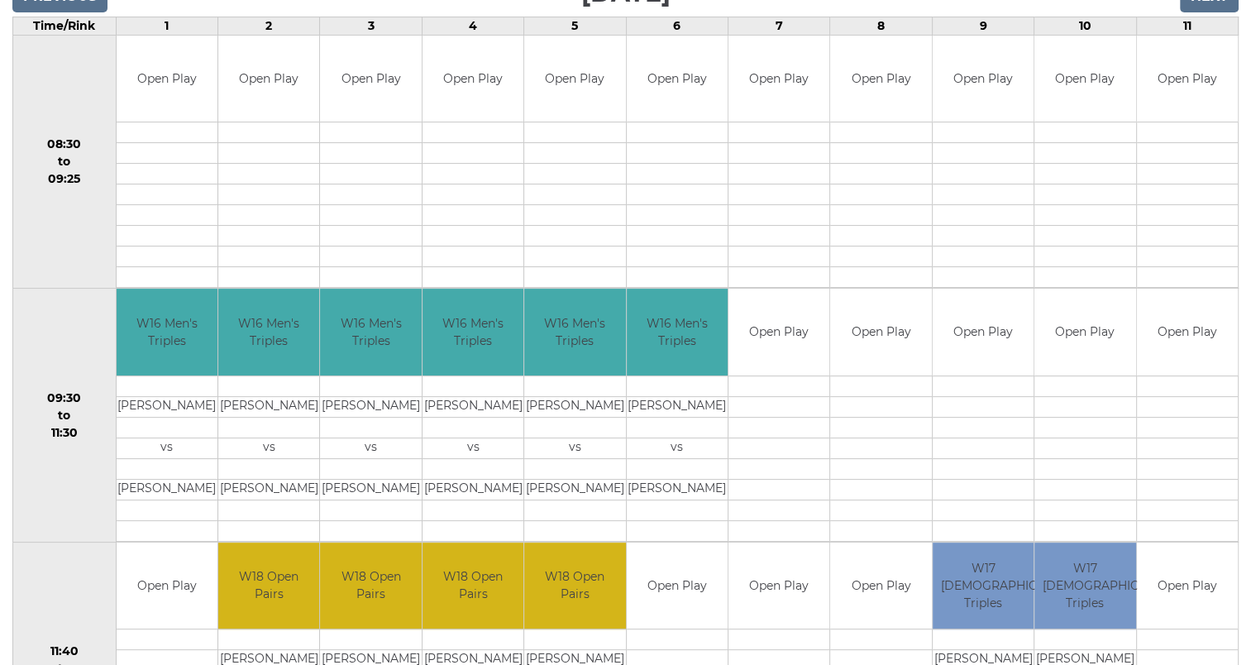
scroll to position [248, 0]
